Goal: Obtain resource: Download file/media

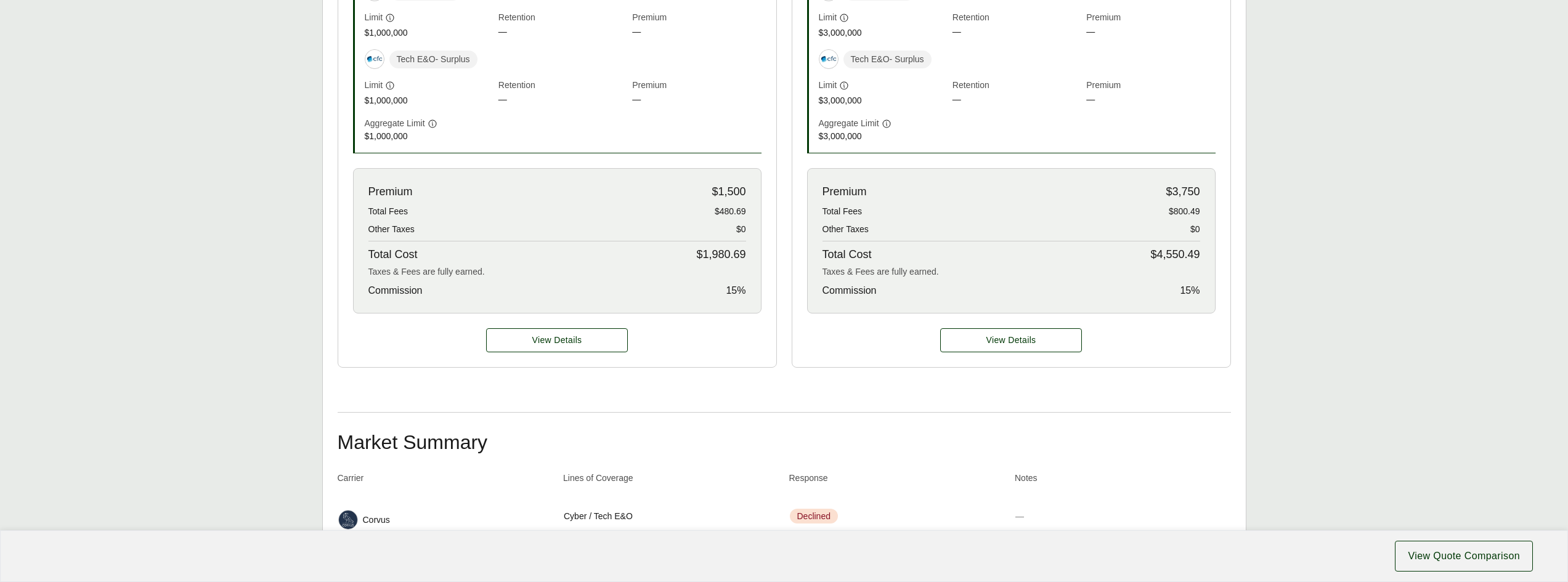
scroll to position [493, 0]
click at [582, 338] on button "View Details" at bounding box center [557, 341] width 141 height 24
click at [538, 340] on span "View Details" at bounding box center [557, 341] width 50 height 13
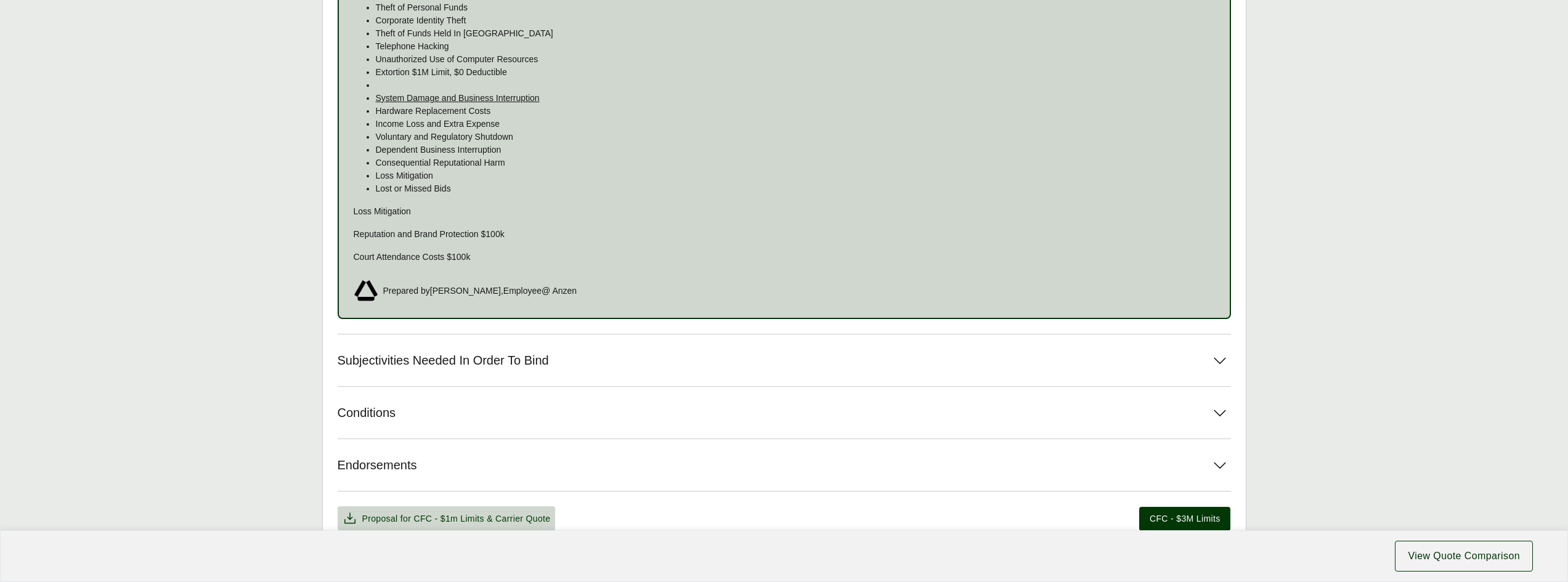
scroll to position [1171, 0]
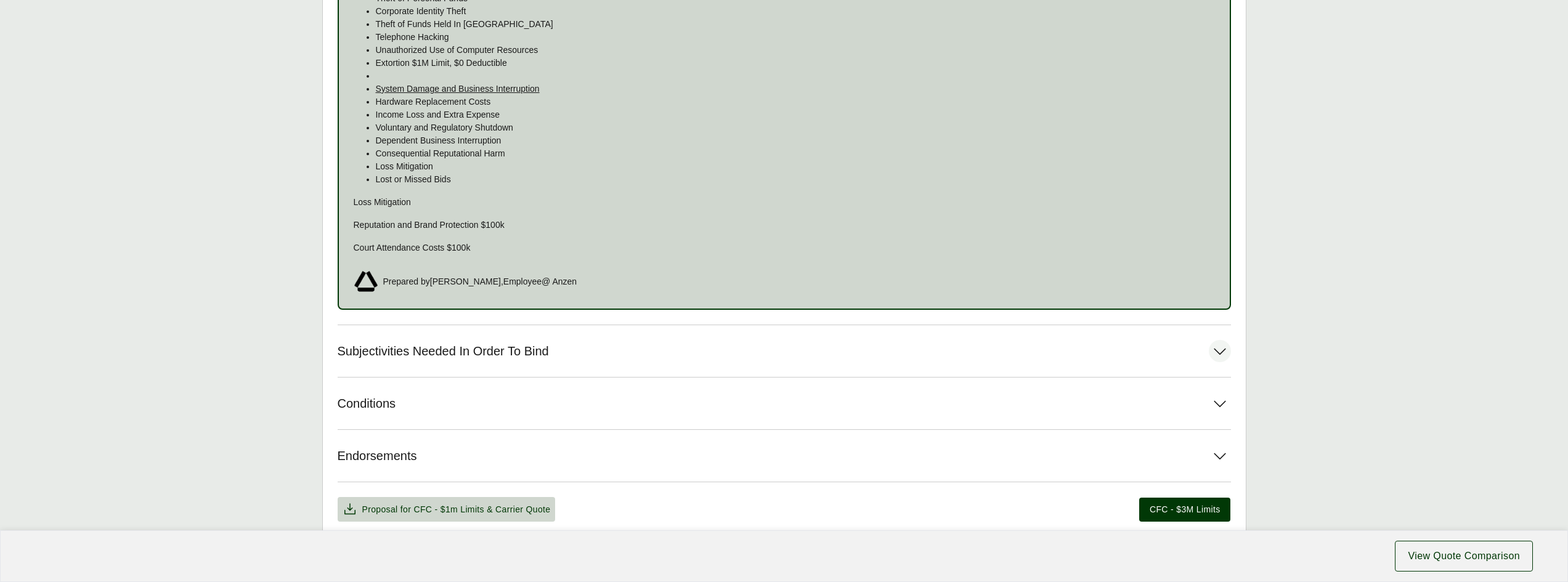
click at [1220, 351] on icon at bounding box center [1220, 351] width 22 height 22
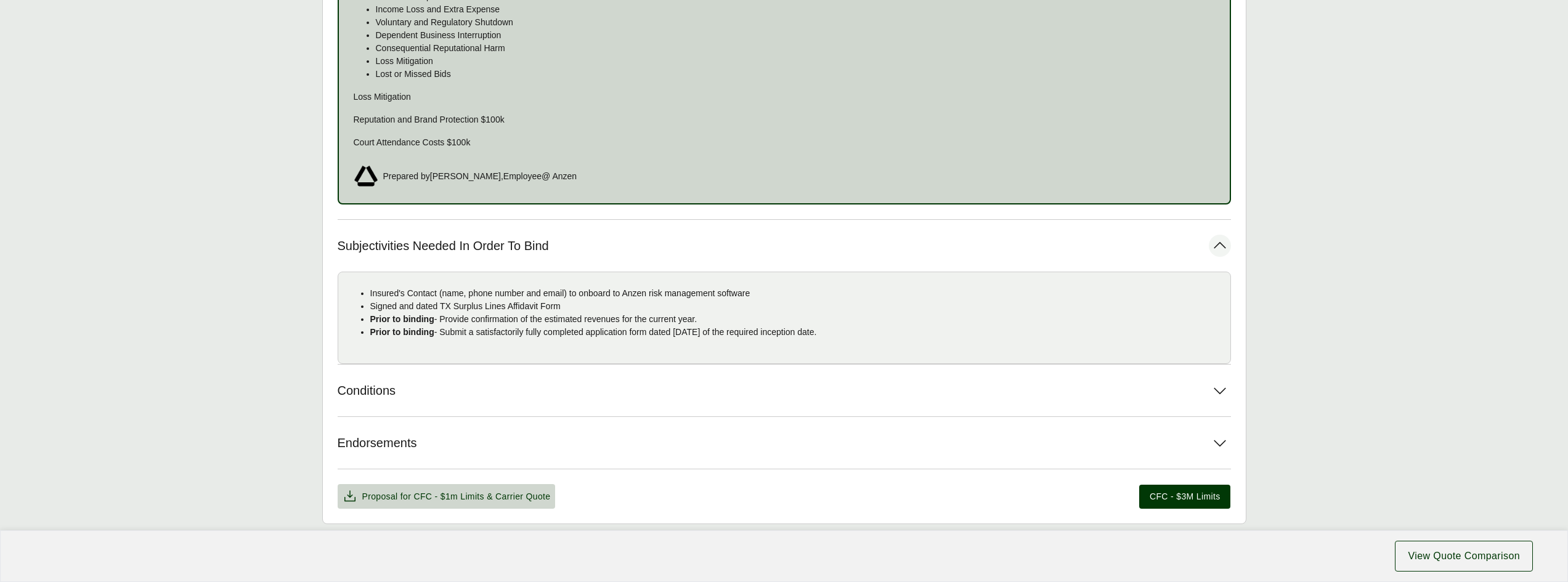
scroll to position [1339, 0]
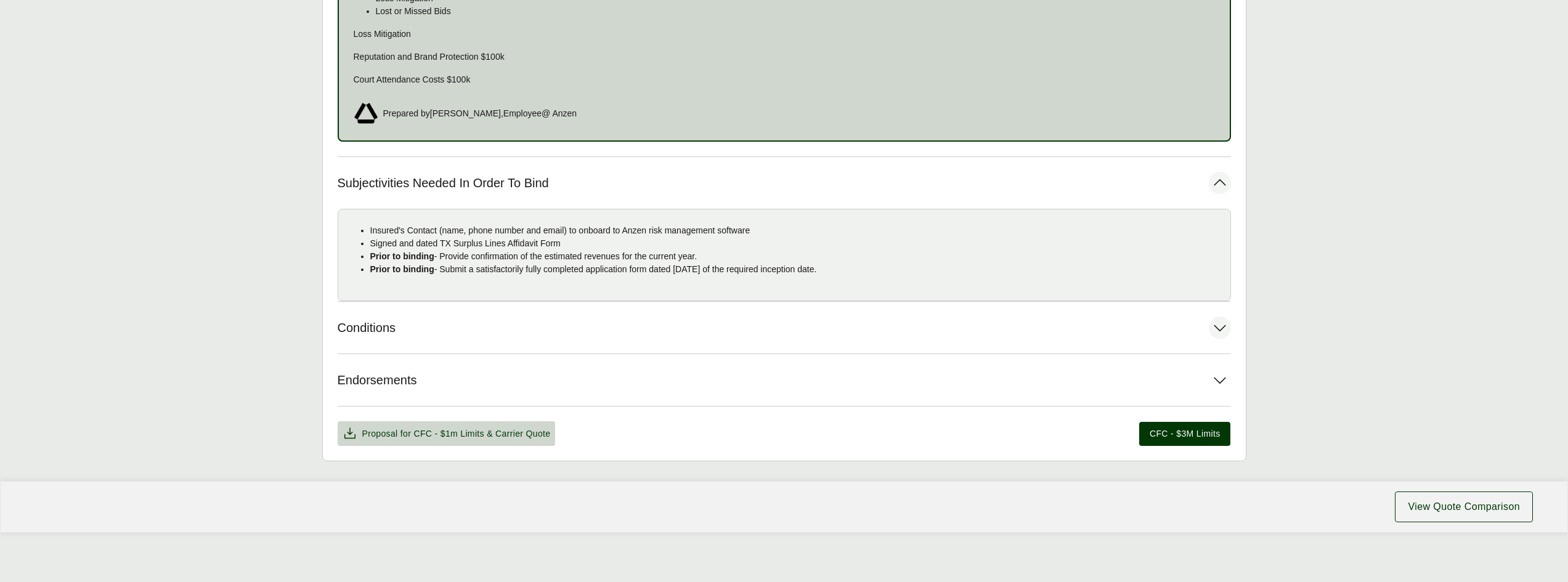
click at [1222, 324] on icon at bounding box center [1220, 328] width 22 height 22
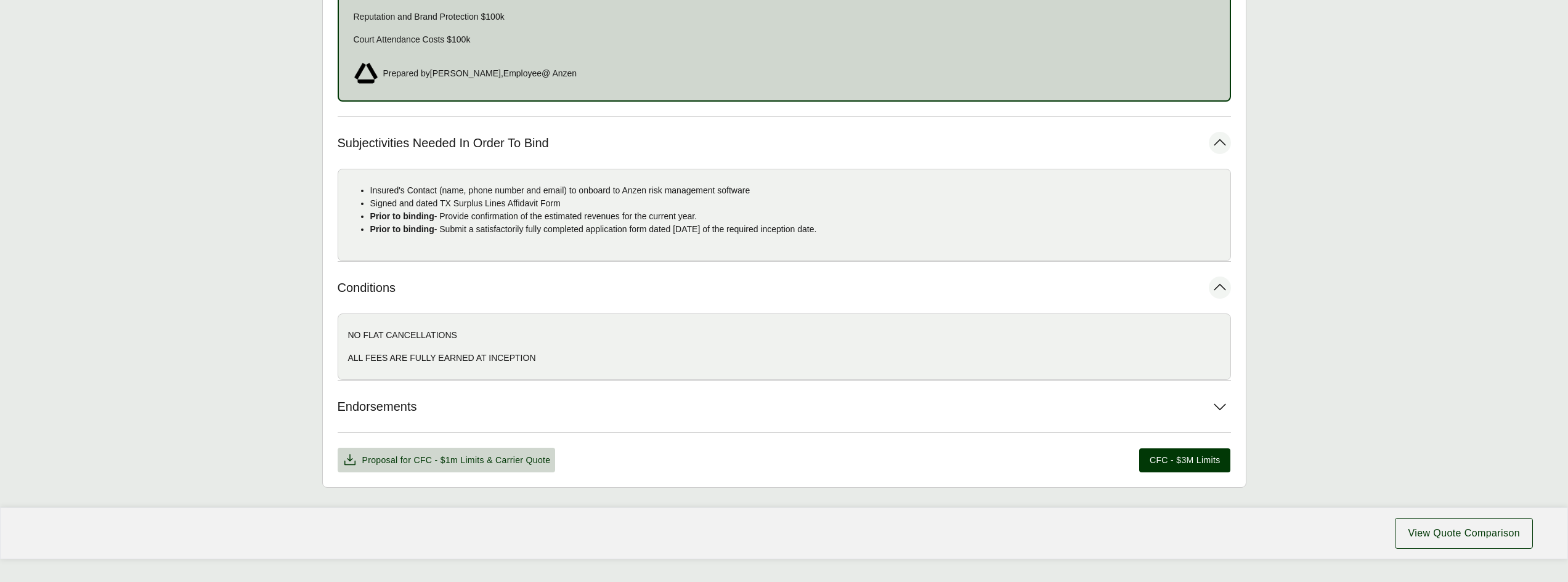
scroll to position [1405, 0]
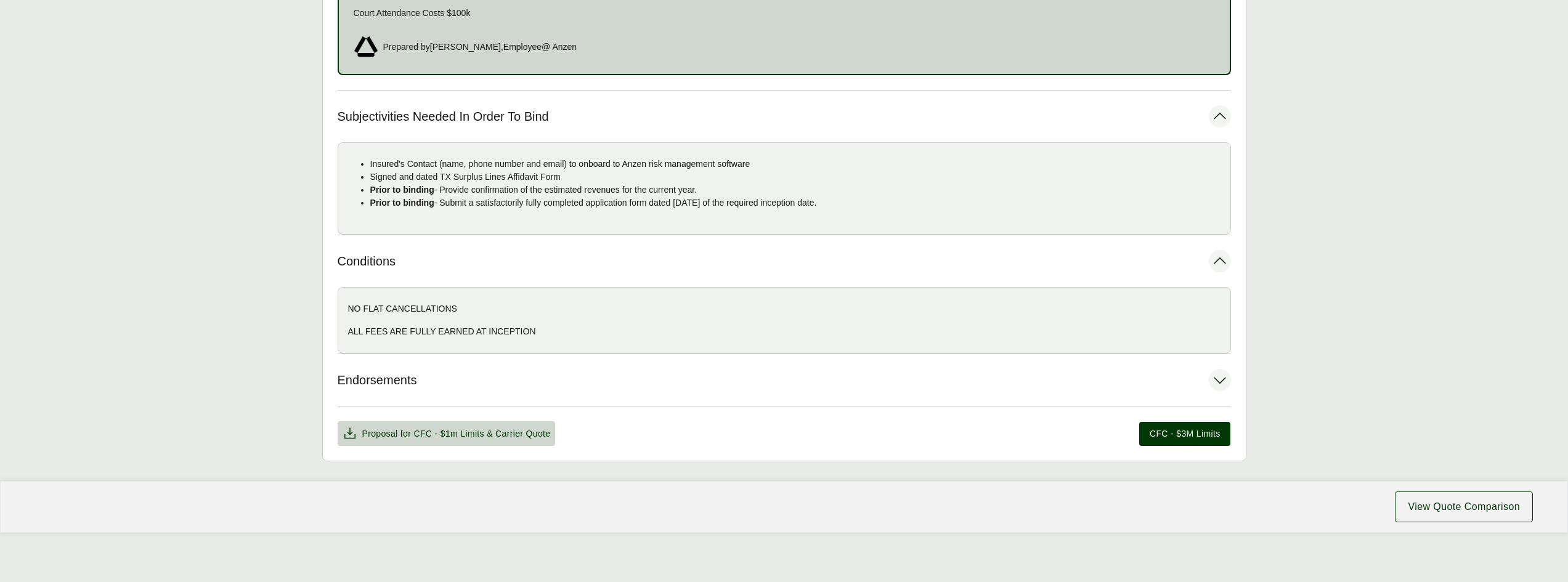
click at [1221, 383] on icon at bounding box center [1220, 380] width 22 height 22
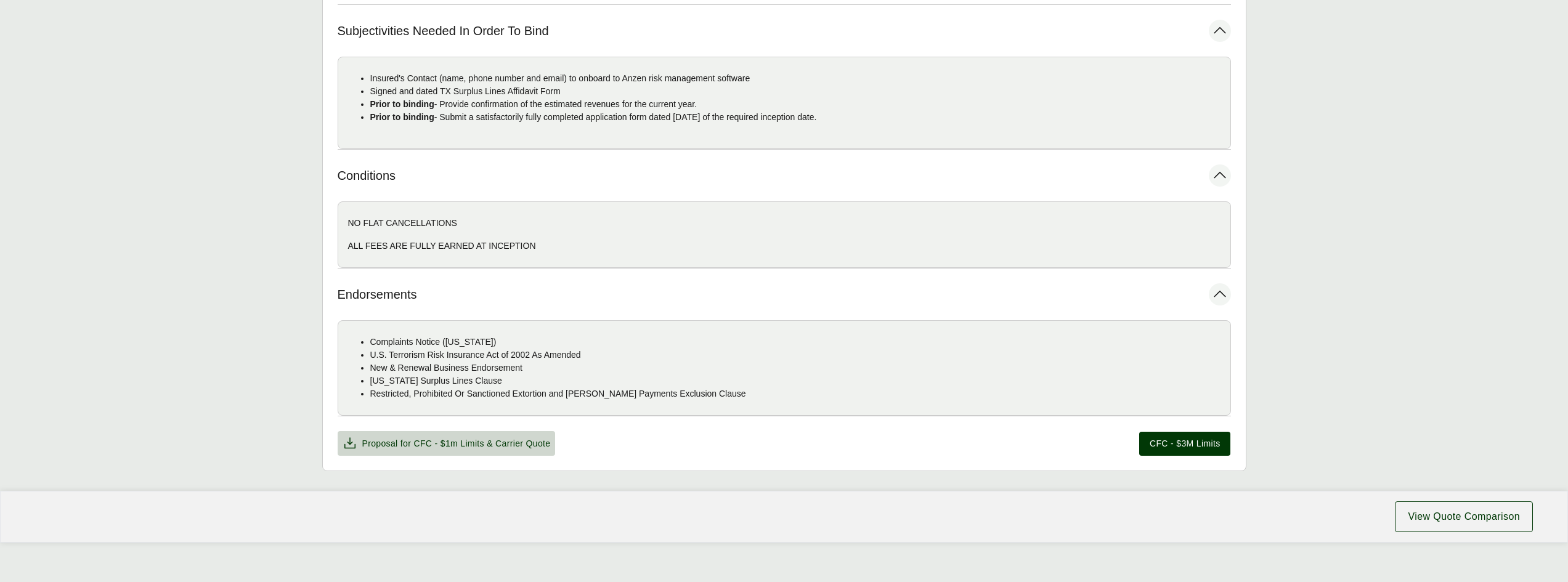
scroll to position [1501, 0]
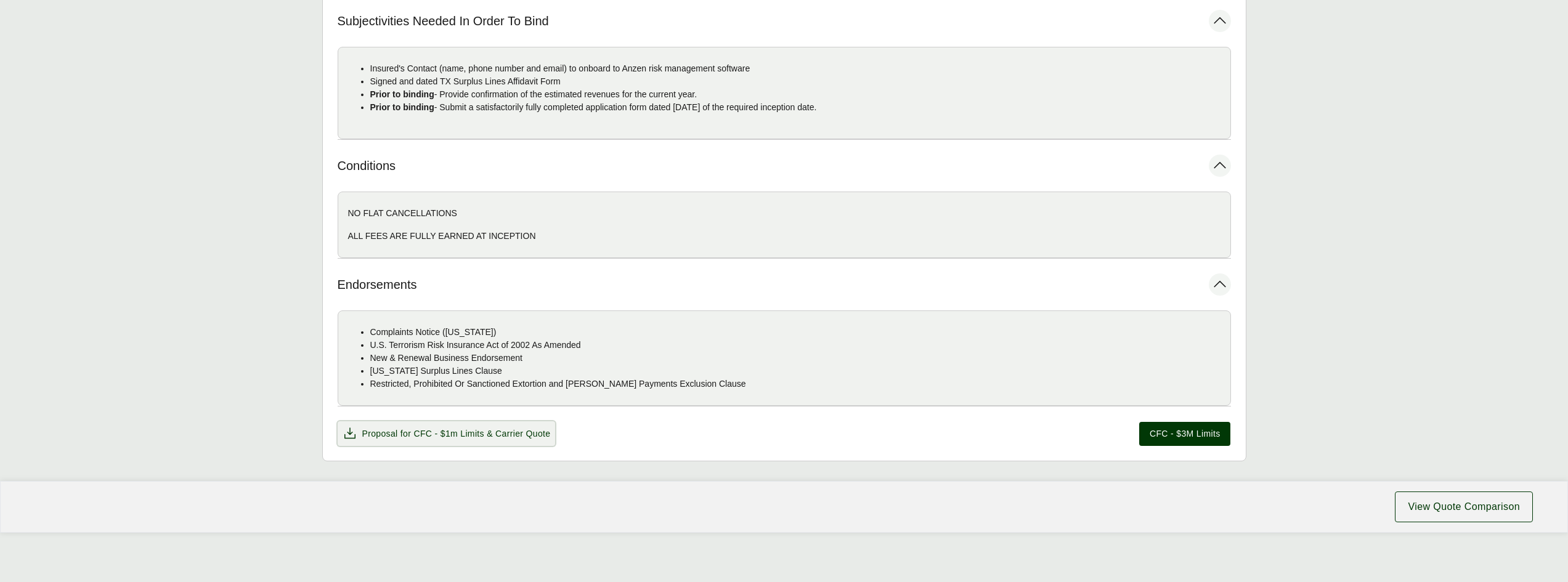
click at [469, 430] on span "CFC - $1m Limits" at bounding box center [449, 433] width 71 height 10
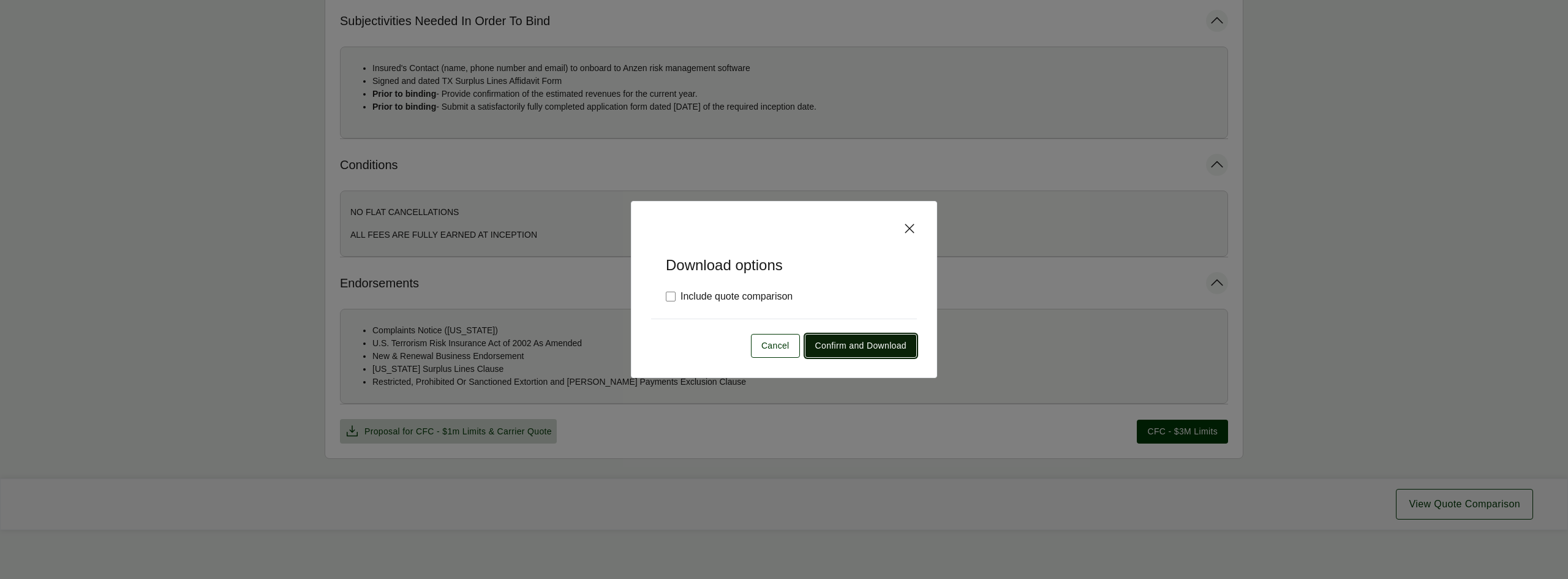
click at [864, 346] on span "Confirm and Download" at bounding box center [861, 346] width 92 height 13
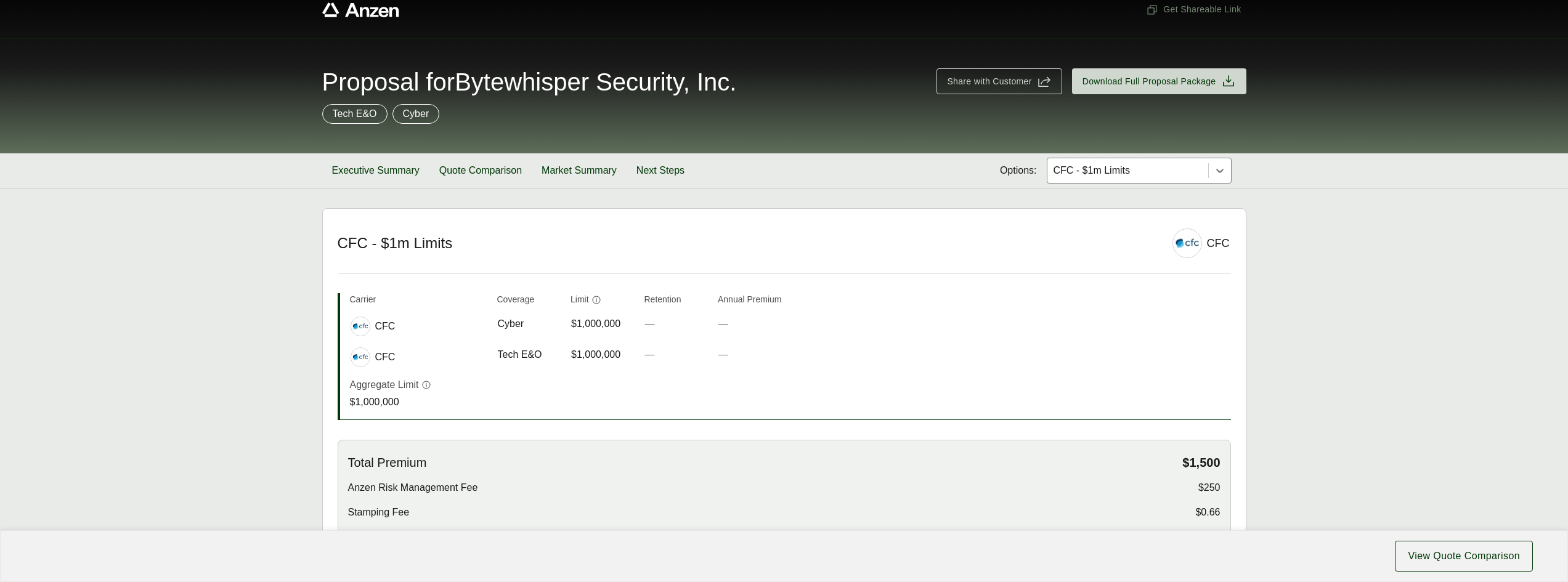
scroll to position [0, 0]
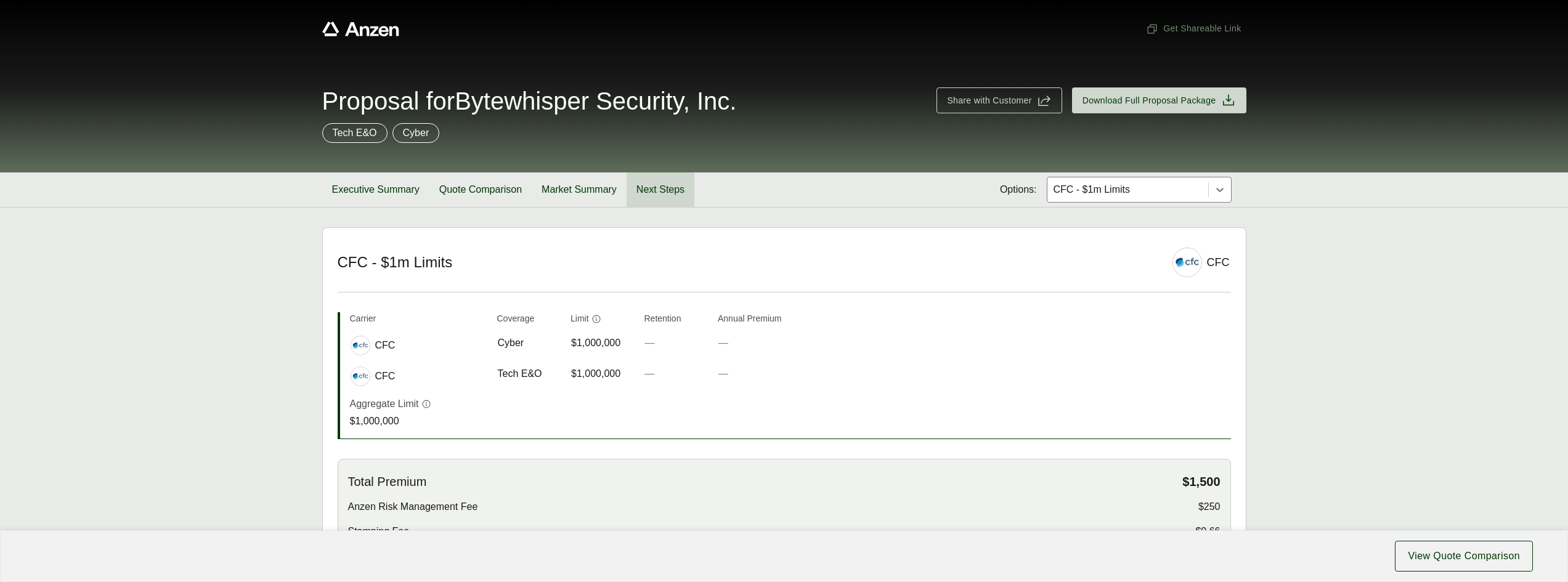
click at [658, 183] on button "Next Steps" at bounding box center [660, 190] width 68 height 34
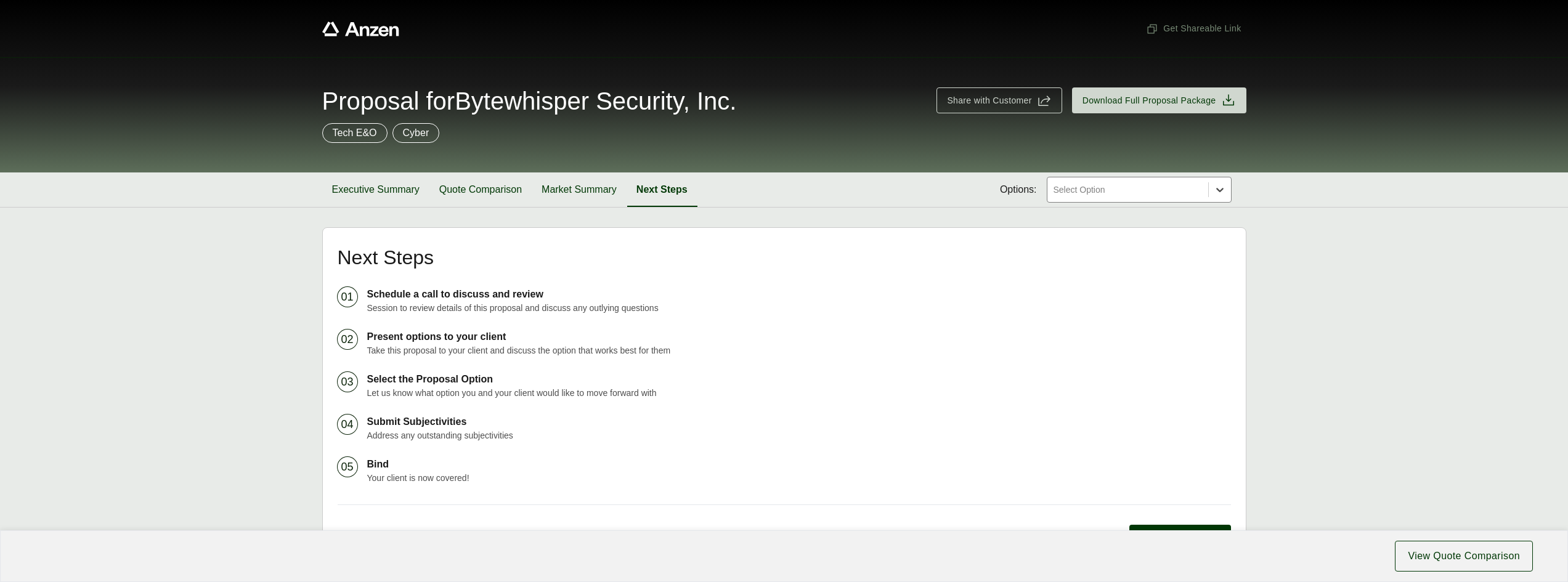
click at [1218, 191] on icon at bounding box center [1219, 189] width 12 height 12
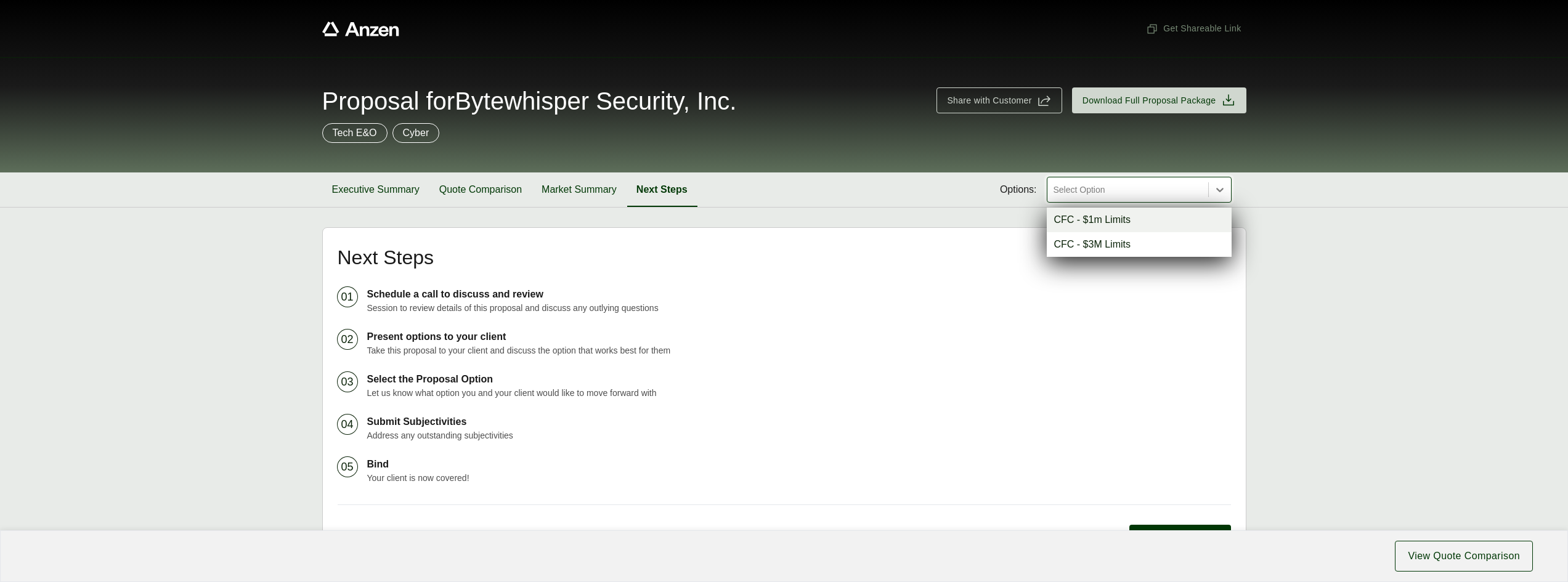
click at [1110, 225] on div "CFC - $1m Limits" at bounding box center [1139, 219] width 185 height 25
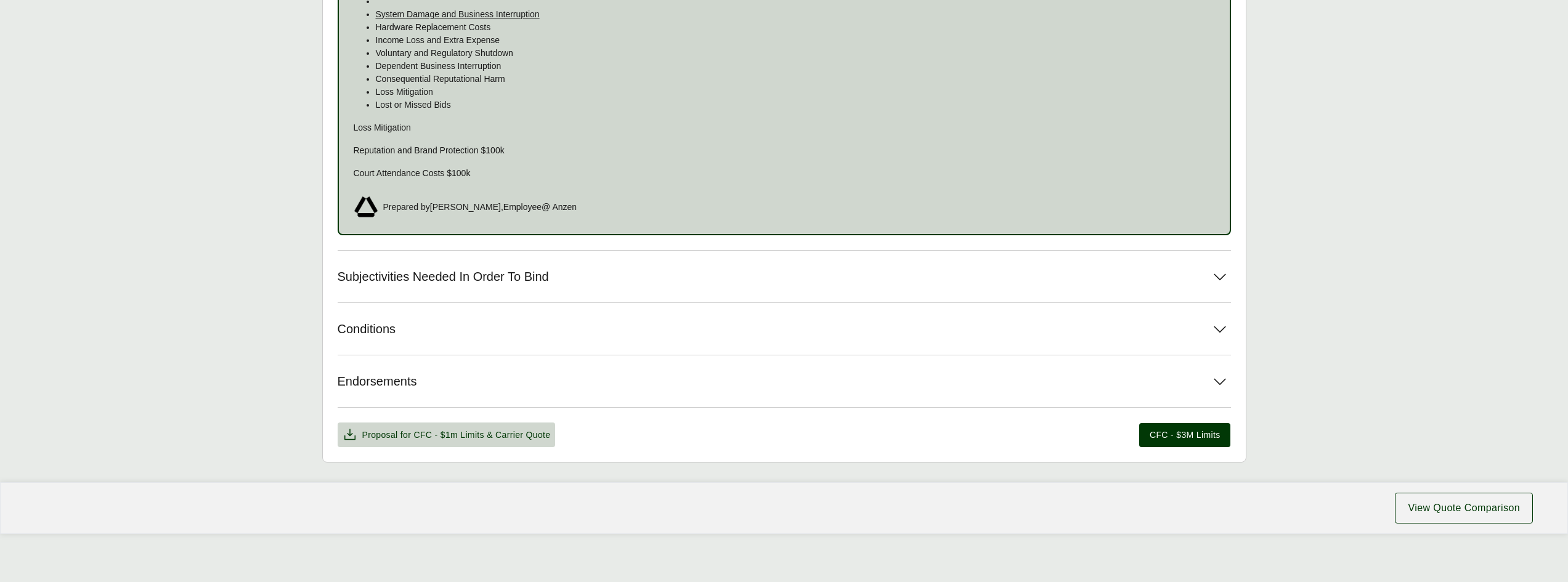
scroll to position [1246, 0]
click at [1216, 271] on icon at bounding box center [1220, 275] width 22 height 22
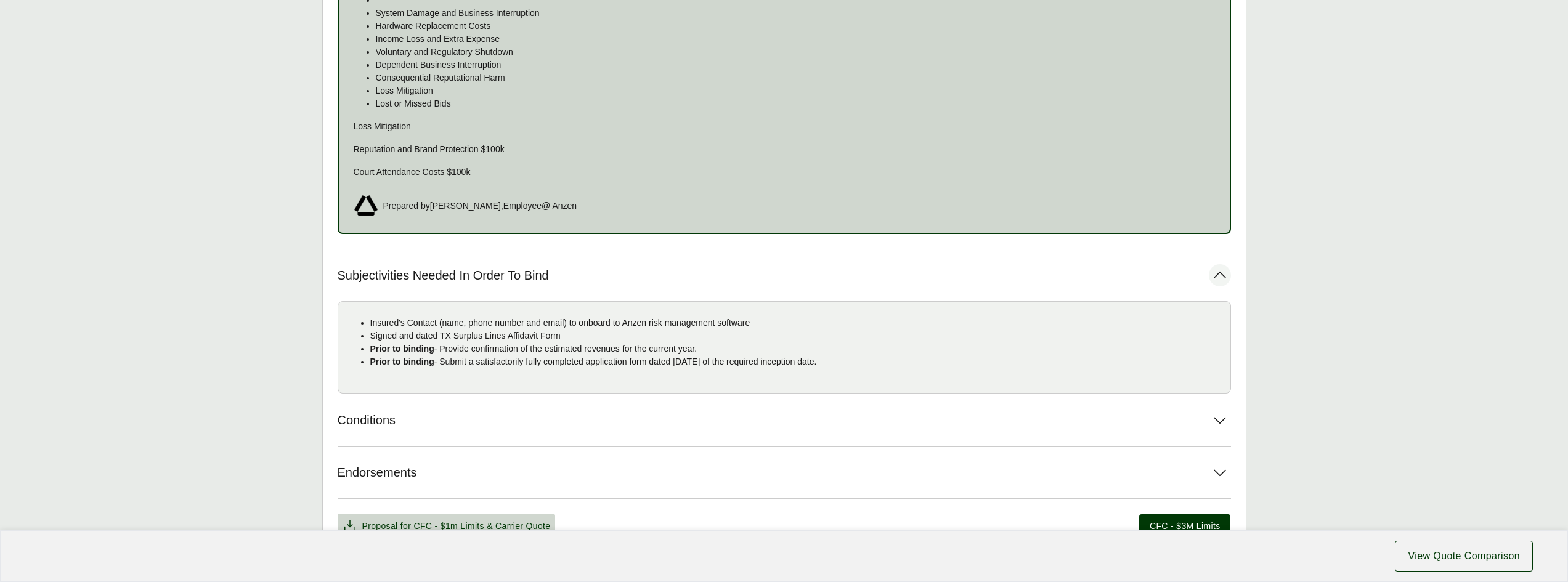
click at [1216, 271] on icon at bounding box center [1220, 275] width 22 height 22
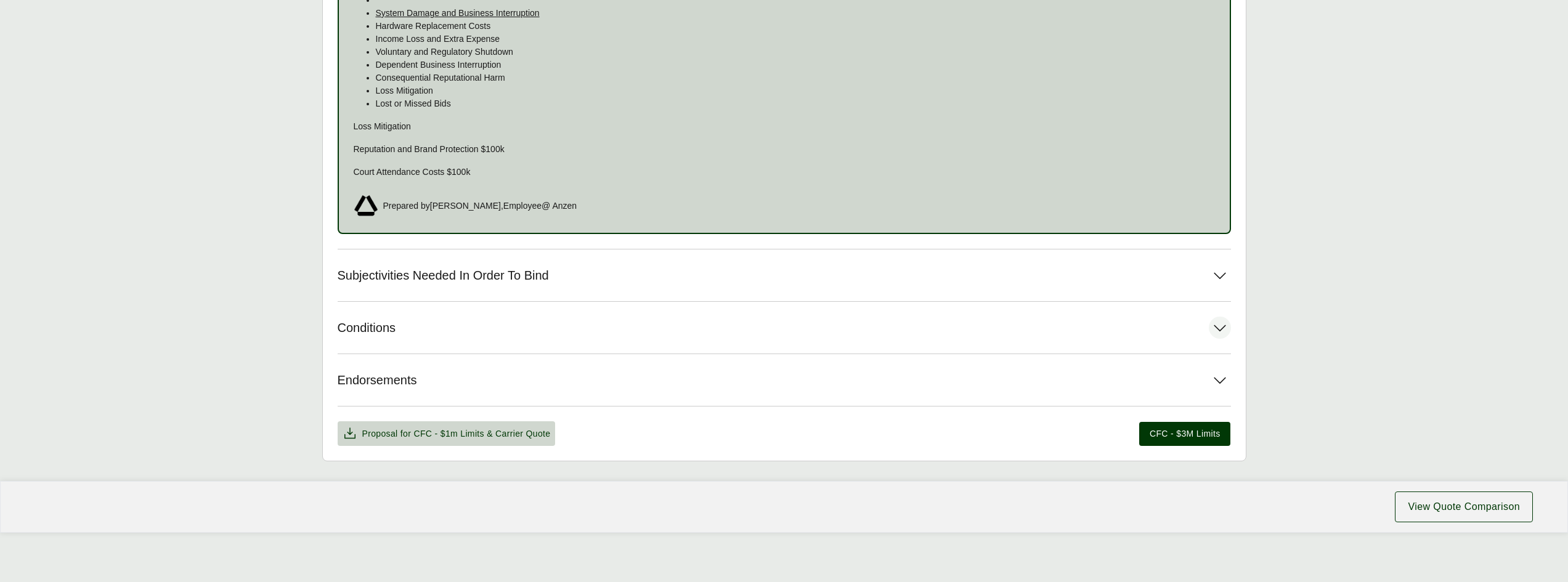
click at [1217, 325] on icon at bounding box center [1220, 328] width 22 height 22
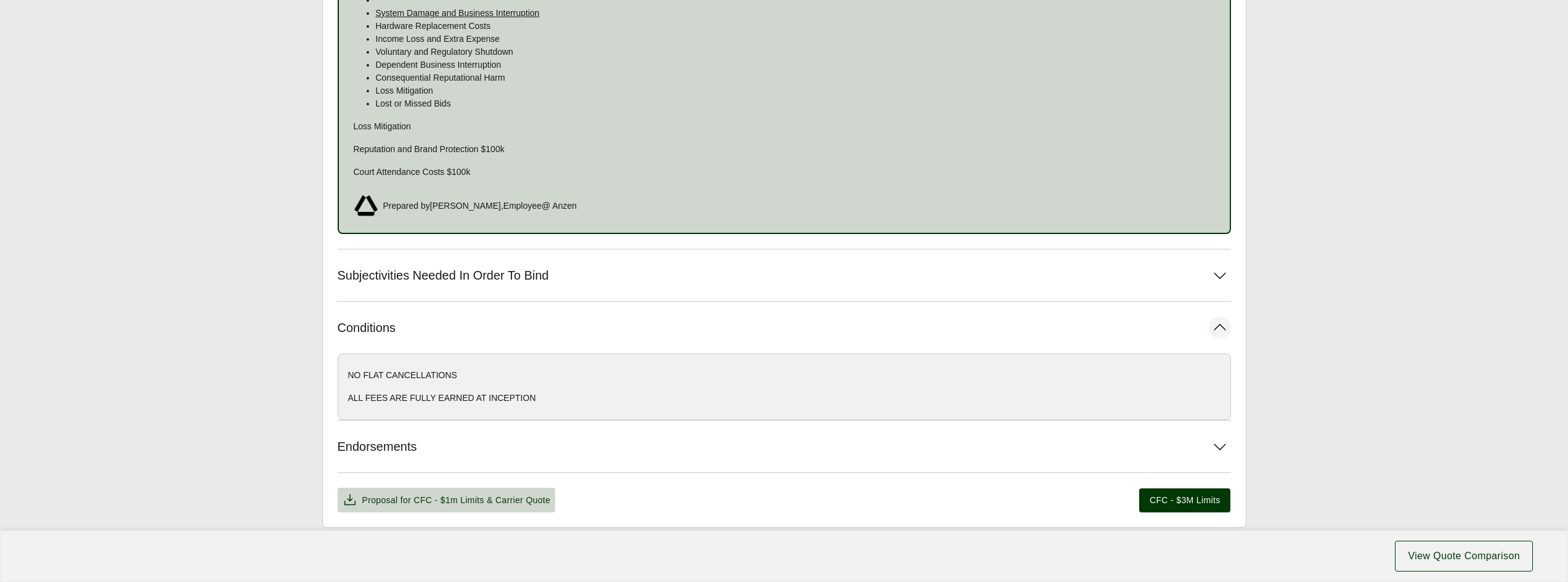
click at [1217, 325] on icon at bounding box center [1220, 328] width 22 height 22
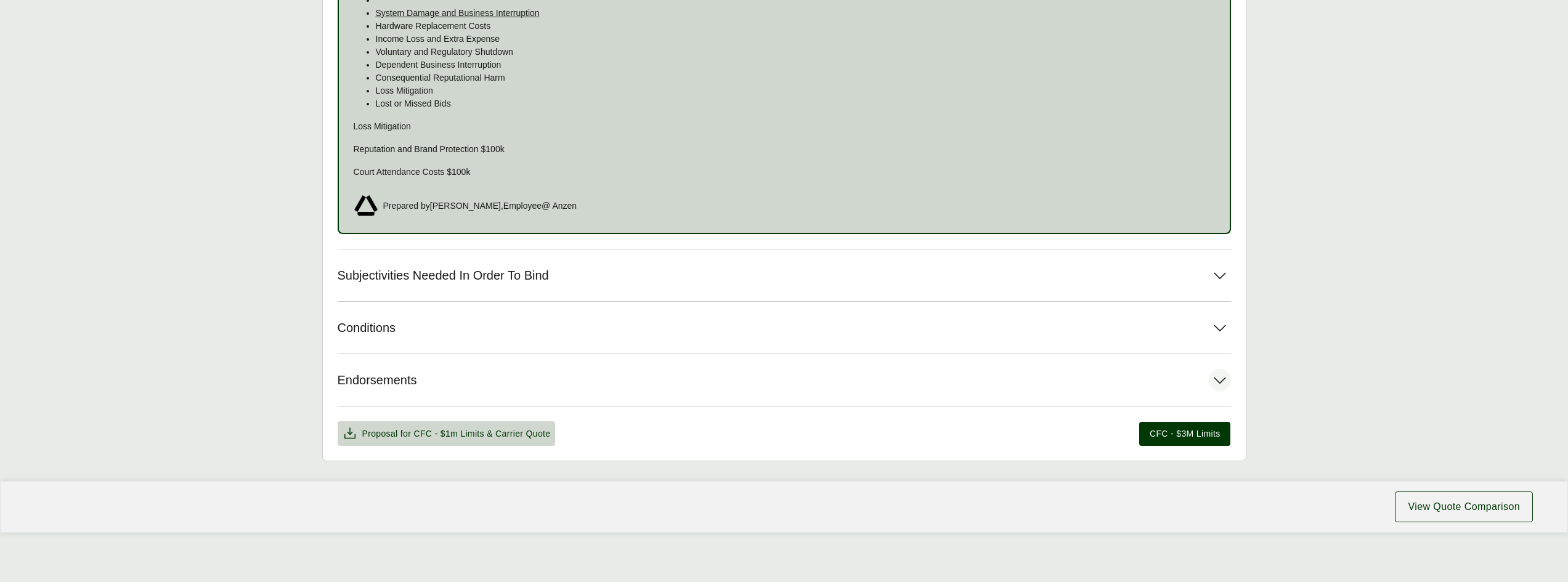
click at [1220, 377] on icon at bounding box center [1220, 380] width 22 height 22
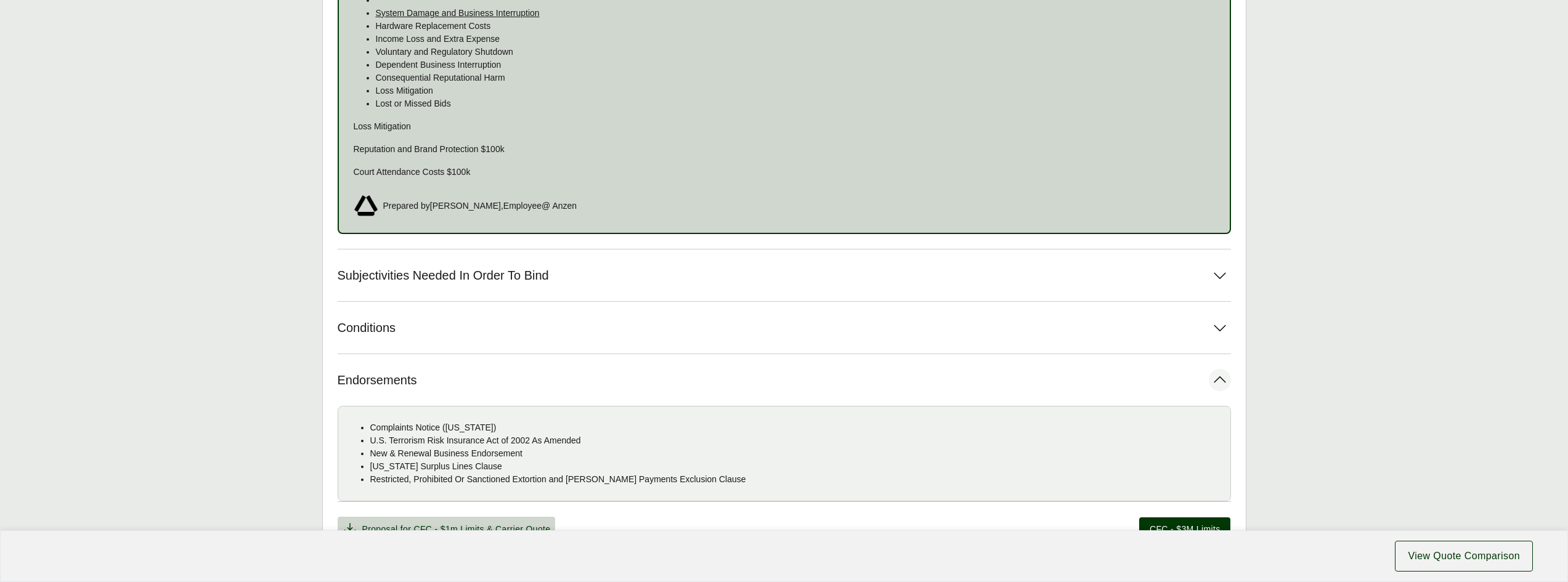
click at [1220, 377] on icon at bounding box center [1220, 380] width 22 height 22
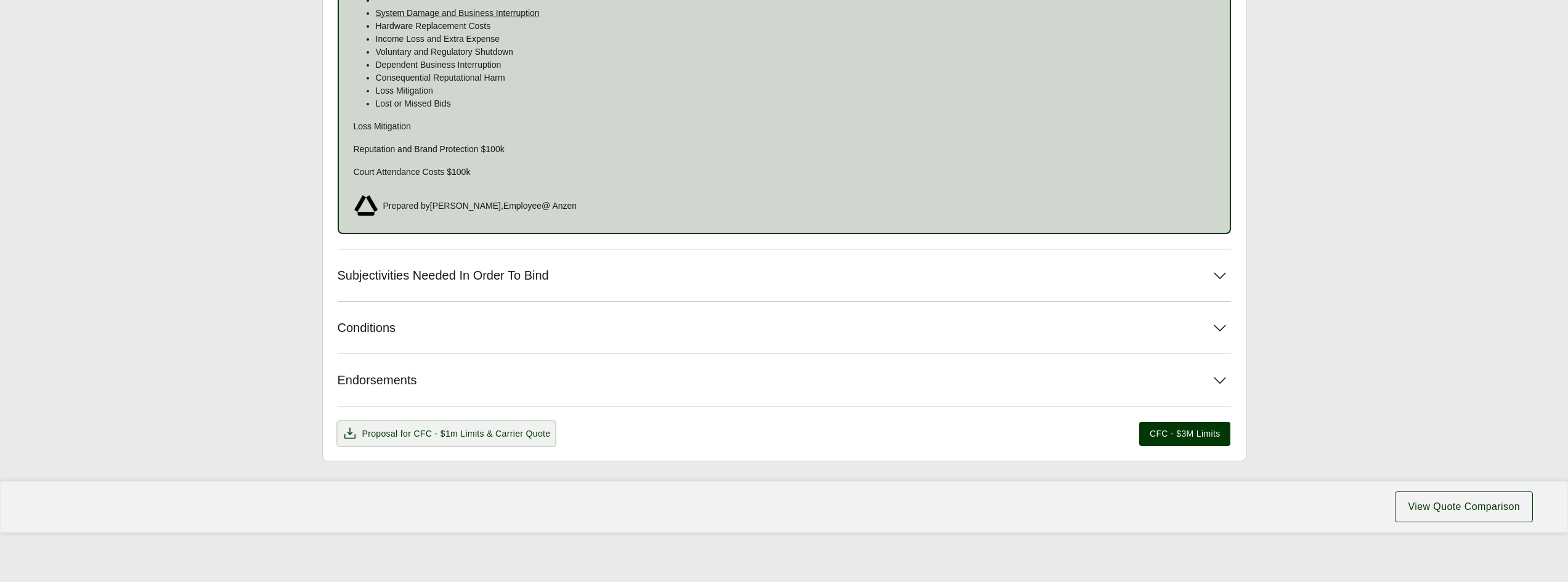
click at [474, 430] on span "CFC - $1m Limits" at bounding box center [449, 433] width 71 height 10
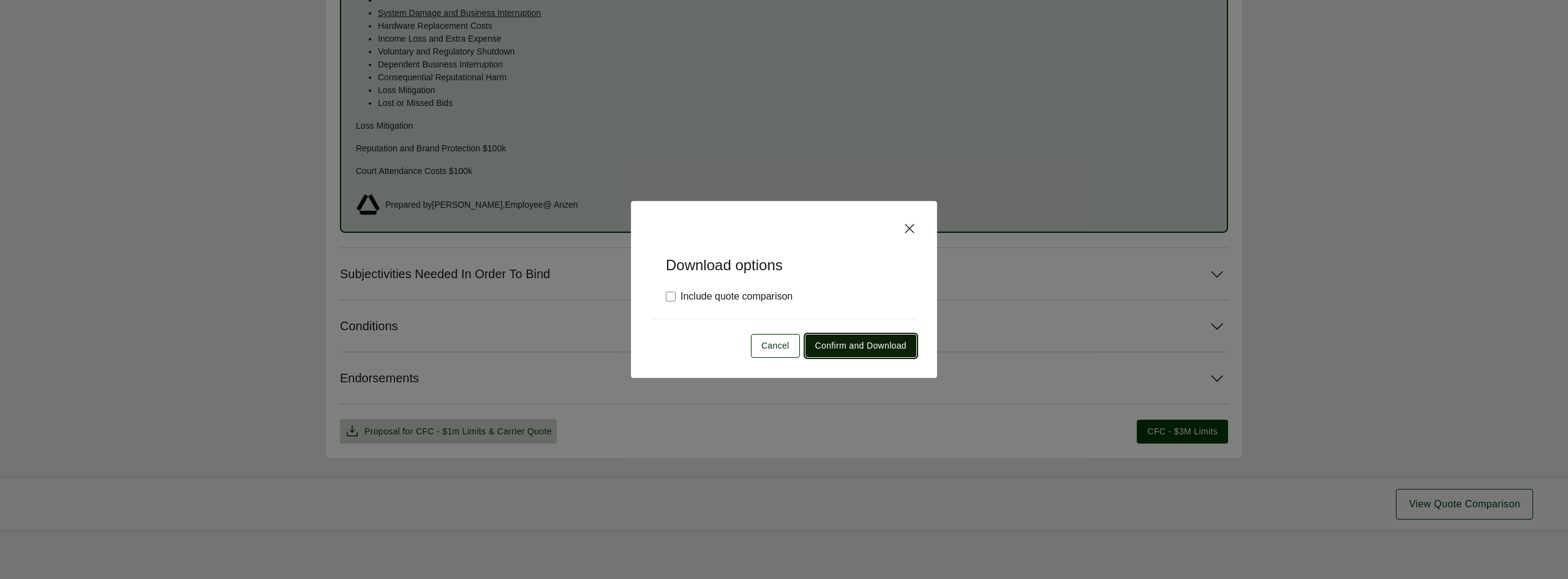
click at [892, 346] on span "Confirm and Download" at bounding box center [861, 346] width 92 height 13
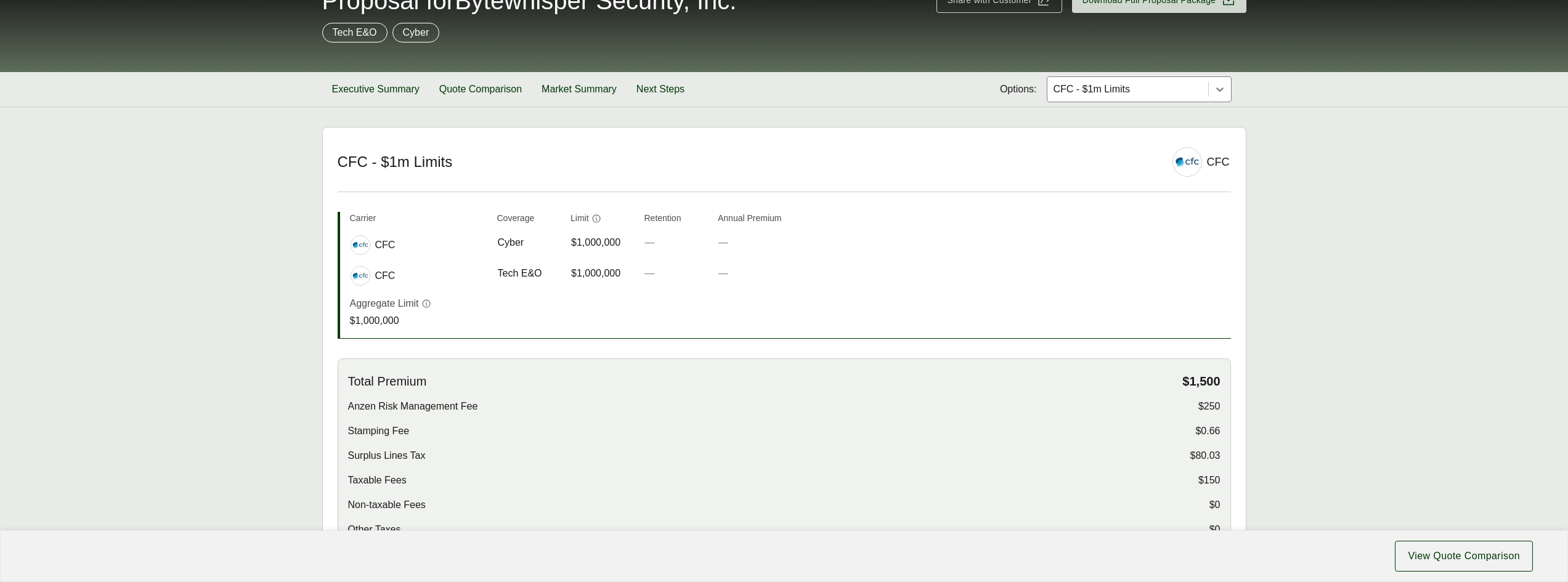
scroll to position [0, 0]
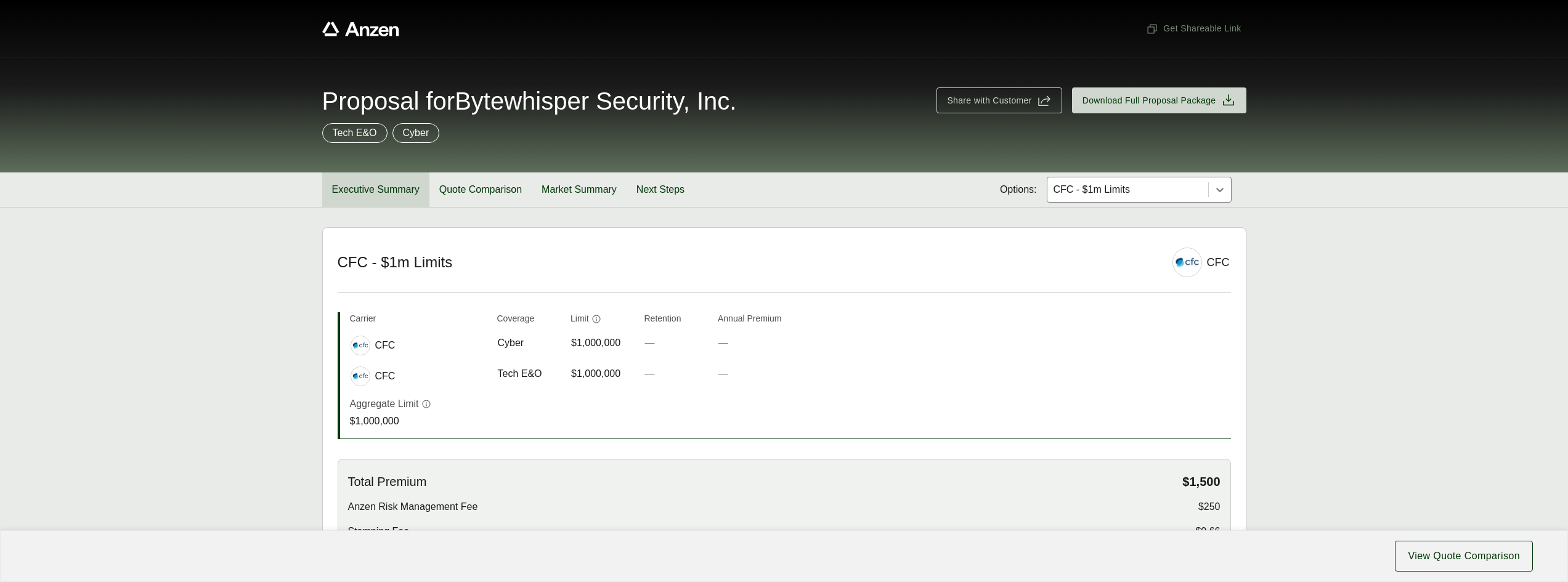
click at [368, 192] on button "Executive Summary" at bounding box center [376, 190] width 107 height 34
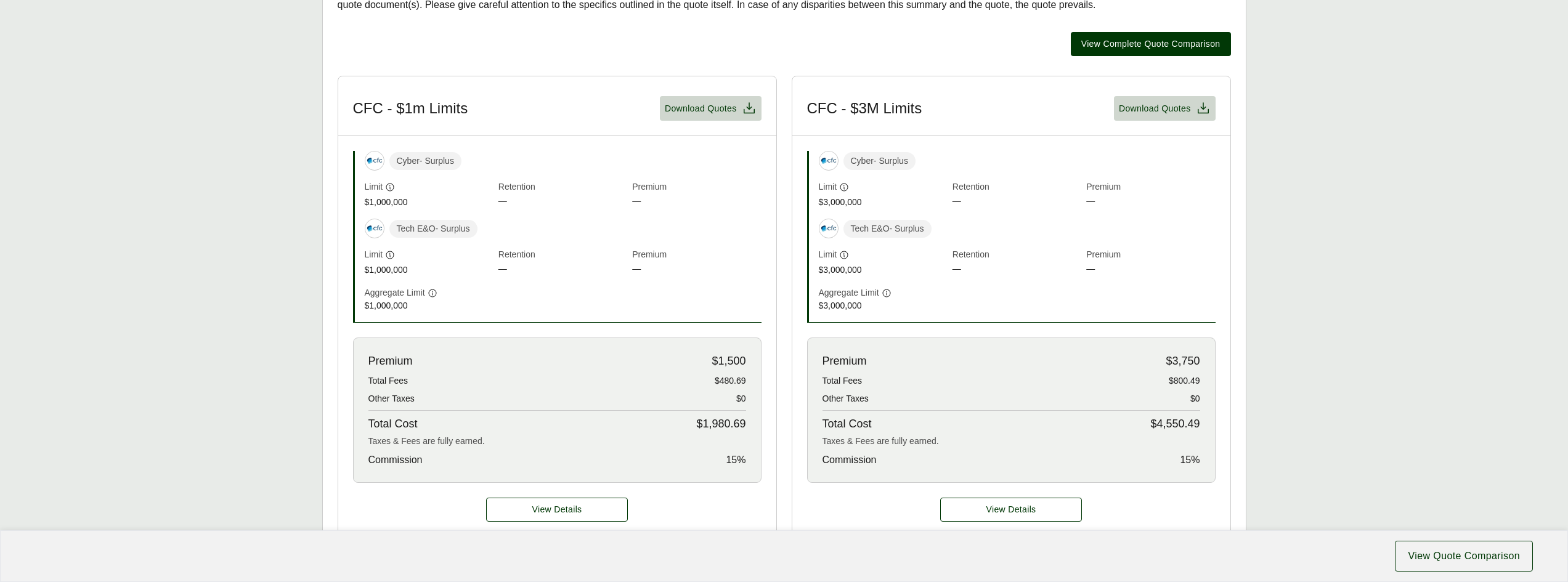
scroll to position [370, 0]
